Goal: Information Seeking & Learning: Compare options

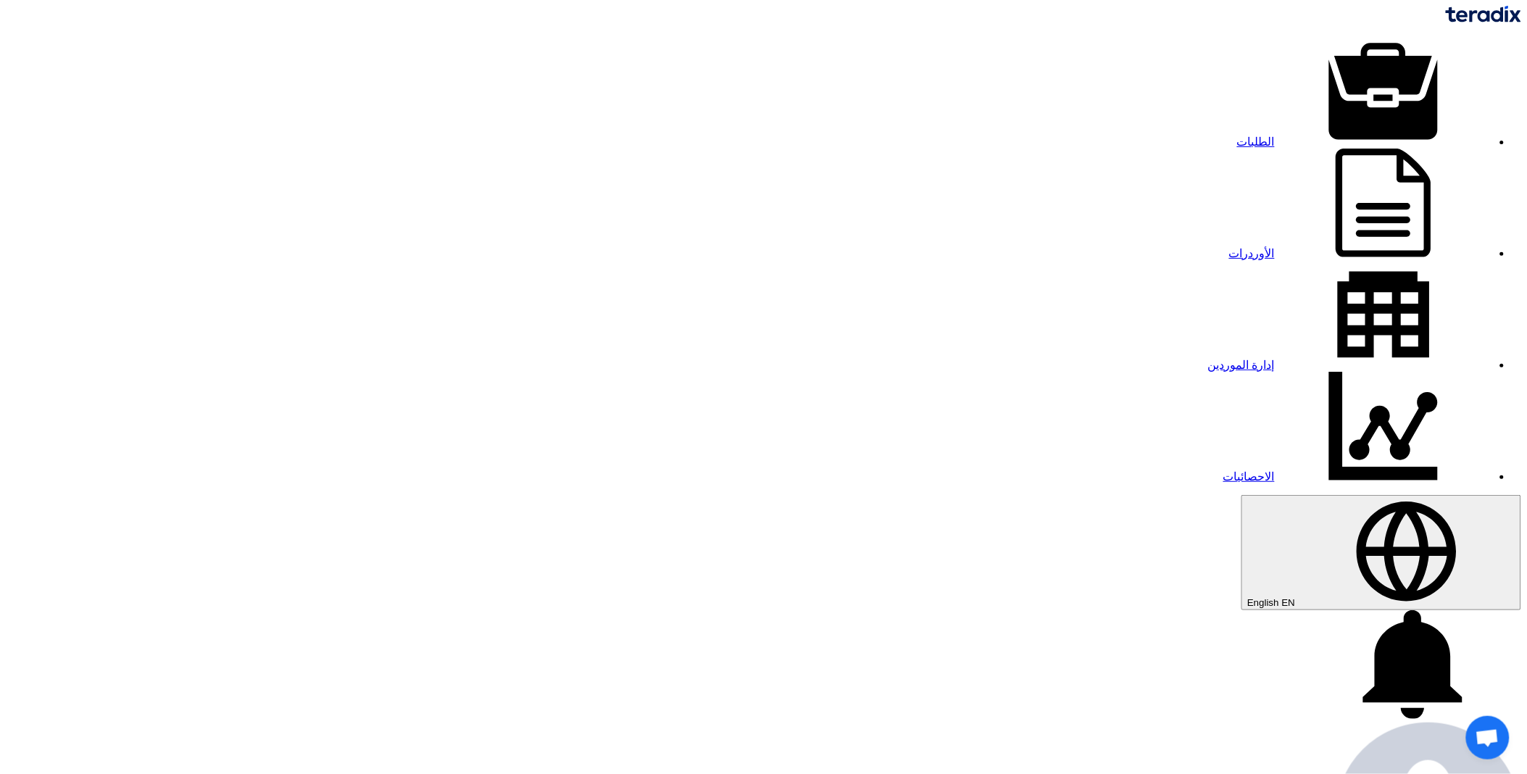
click at [1237, 135] on link "الطلبات" at bounding box center [1364, 141] width 255 height 12
